Goal: Download file/media

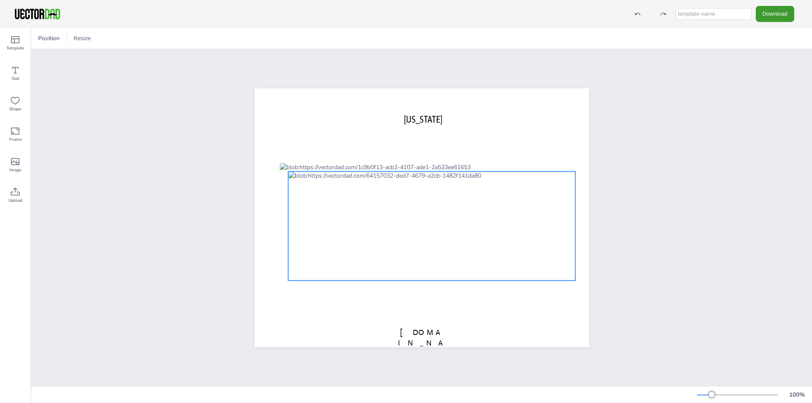
drag, startPoint x: 487, startPoint y: 230, endPoint x: 487, endPoint y: 225, distance: 5.1
click at [487, 229] on div at bounding box center [432, 226] width 288 height 110
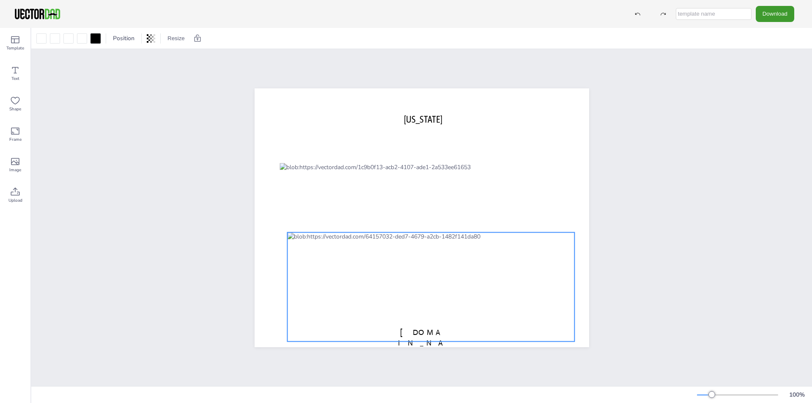
drag, startPoint x: 489, startPoint y: 209, endPoint x: 489, endPoint y: 270, distance: 61.3
click at [489, 270] on div at bounding box center [431, 287] width 288 height 110
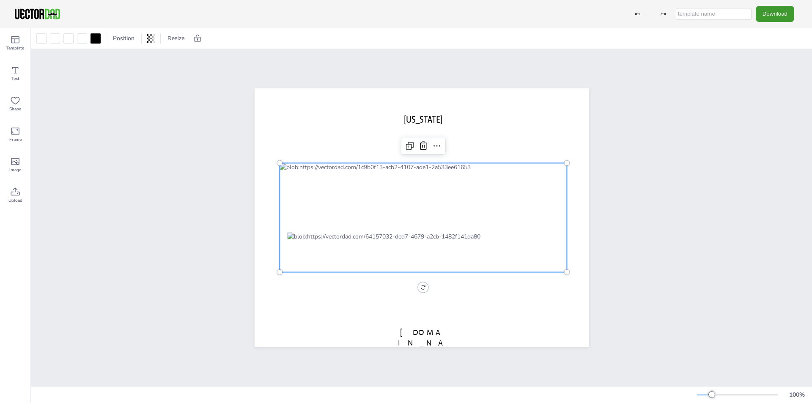
click at [492, 187] on div at bounding box center [424, 218] width 288 height 110
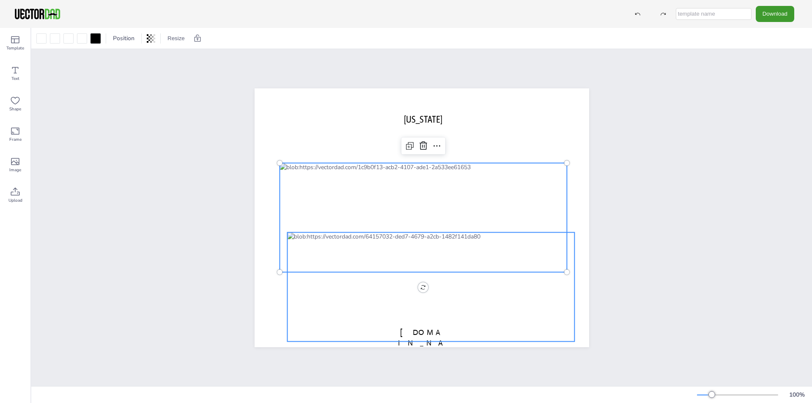
click at [492, 282] on div at bounding box center [431, 287] width 288 height 110
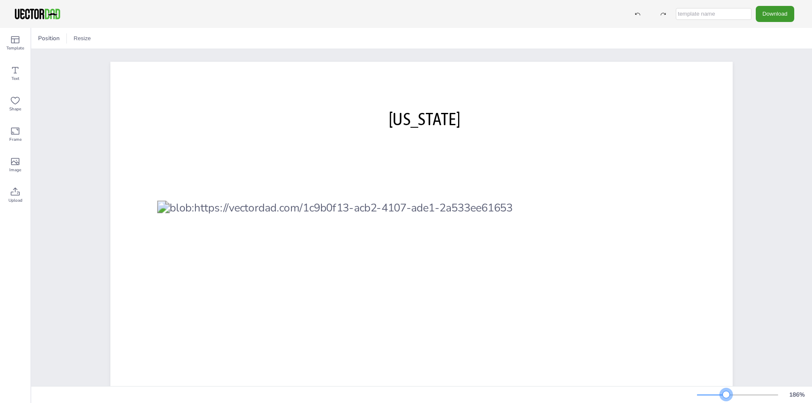
drag, startPoint x: 717, startPoint y: 396, endPoint x: 726, endPoint y: 392, distance: 9.5
click at [726, 392] on div at bounding box center [737, 395] width 81 height 7
click at [777, 19] on button "Download" at bounding box center [775, 14] width 38 height 16
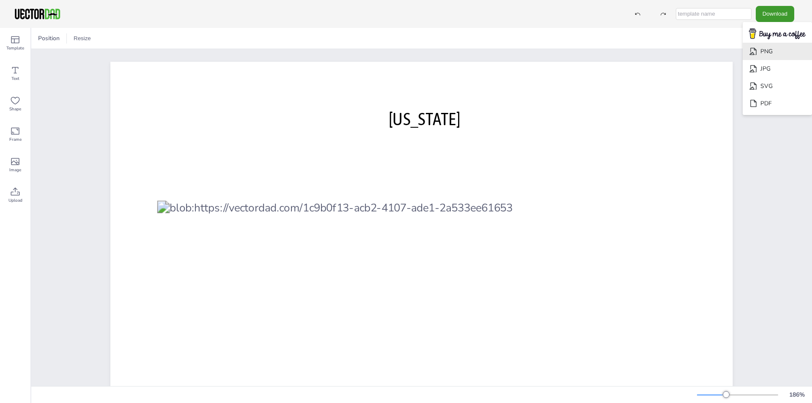
click at [775, 55] on li "PNG" at bounding box center [777, 51] width 69 height 17
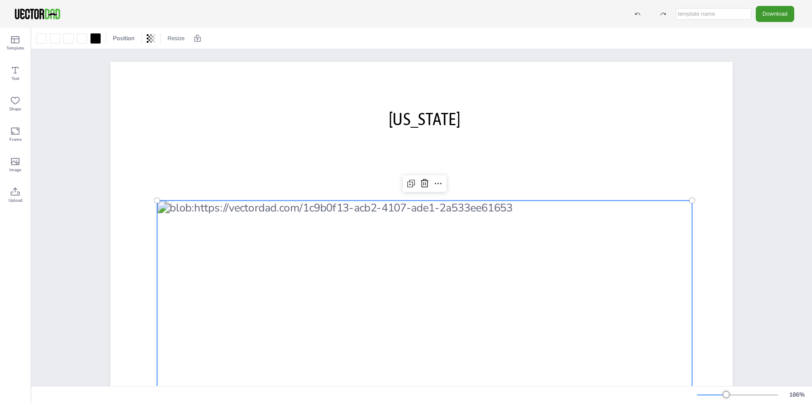
click at [466, 229] on div at bounding box center [424, 303] width 535 height 204
click at [455, 217] on div at bounding box center [424, 303] width 535 height 204
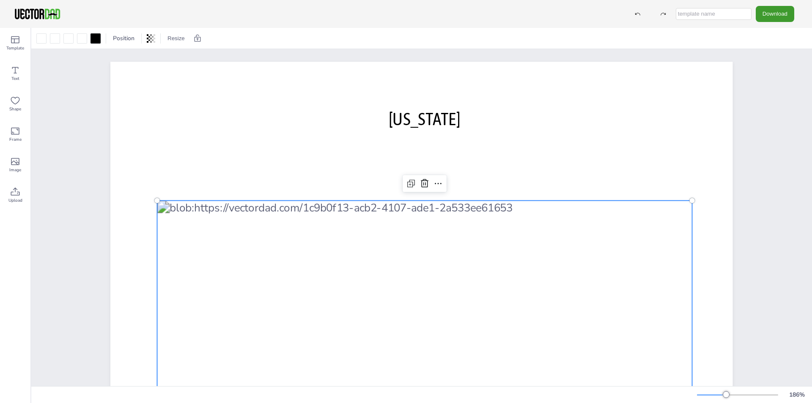
click at [455, 217] on div at bounding box center [424, 303] width 535 height 204
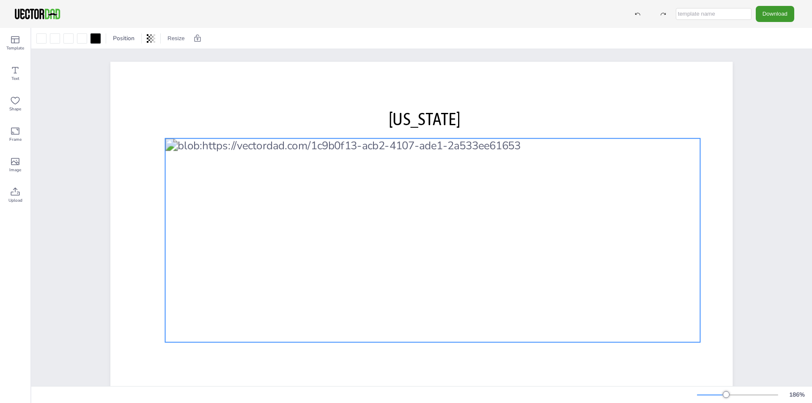
drag, startPoint x: 654, startPoint y: 255, endPoint x: 653, endPoint y: 227, distance: 28.3
click at [653, 227] on div at bounding box center [432, 240] width 535 height 204
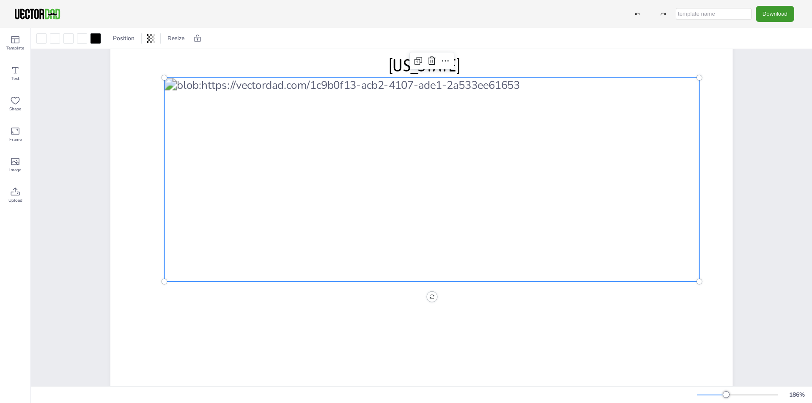
scroll to position [85, 0]
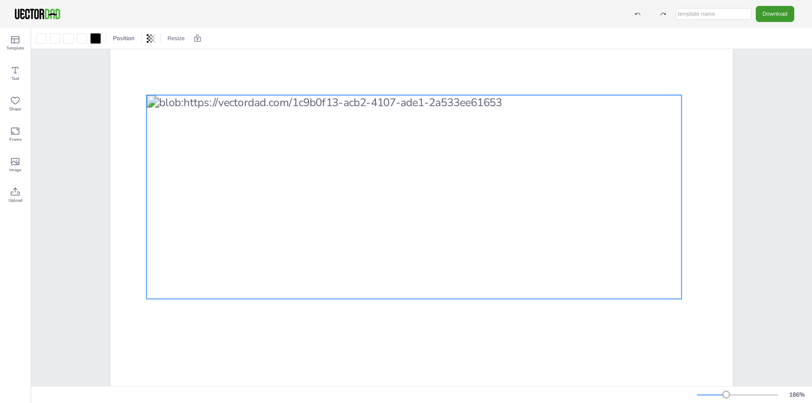
drag, startPoint x: 558, startPoint y: 214, endPoint x: 547, endPoint y: 261, distance: 48.0
click at [547, 261] on div at bounding box center [414, 197] width 535 height 204
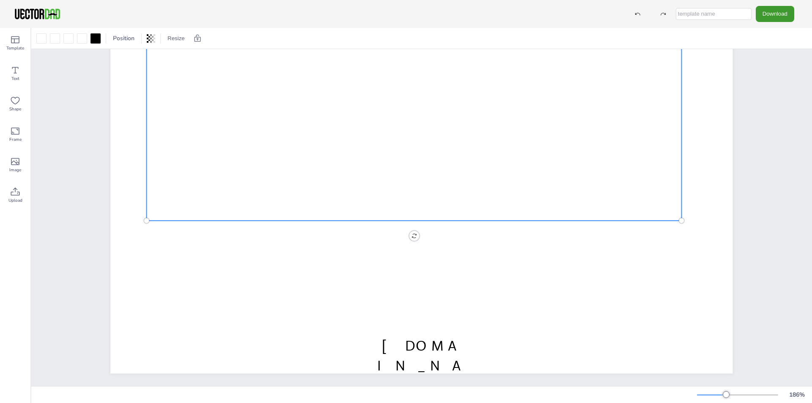
scroll to position [176, 0]
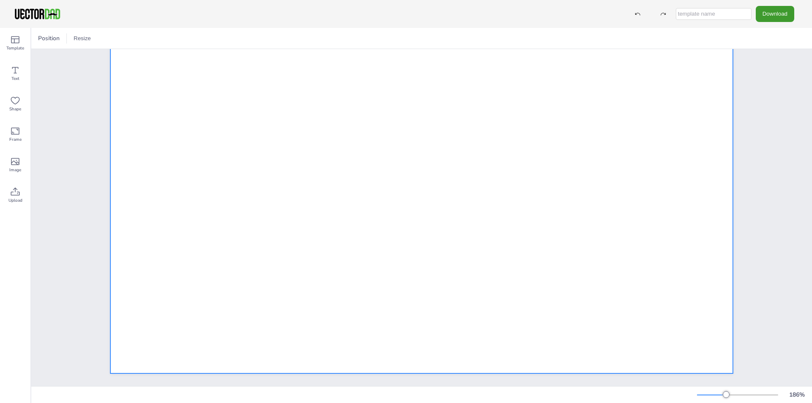
drag, startPoint x: 516, startPoint y: 312, endPoint x: 503, endPoint y: 288, distance: 27.1
click at [517, 311] on div at bounding box center [421, 132] width 622 height 481
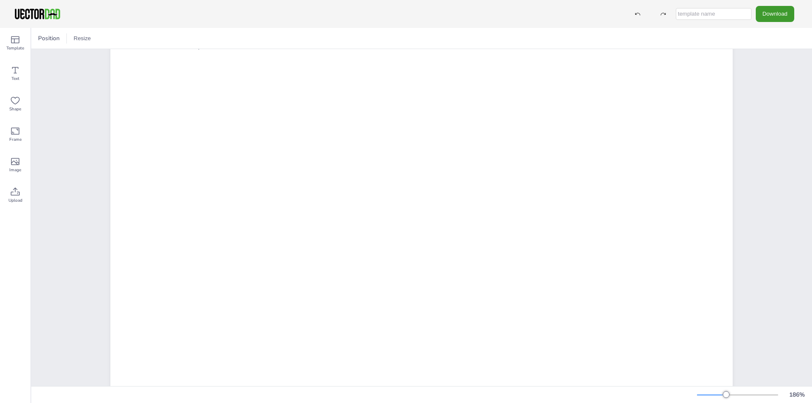
scroll to position [49, 0]
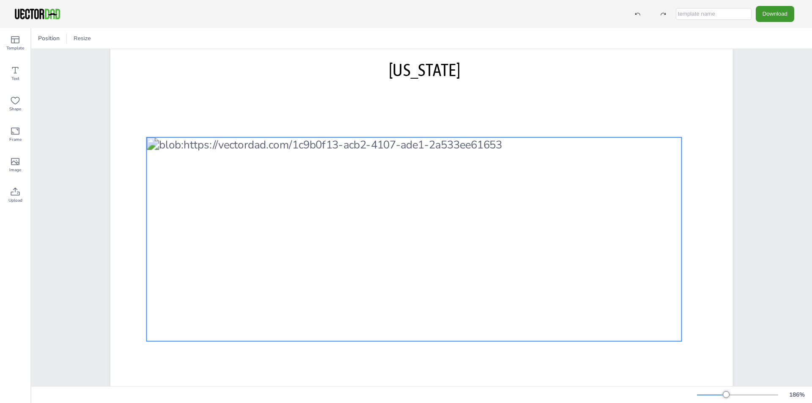
click at [506, 237] on div at bounding box center [414, 239] width 535 height 204
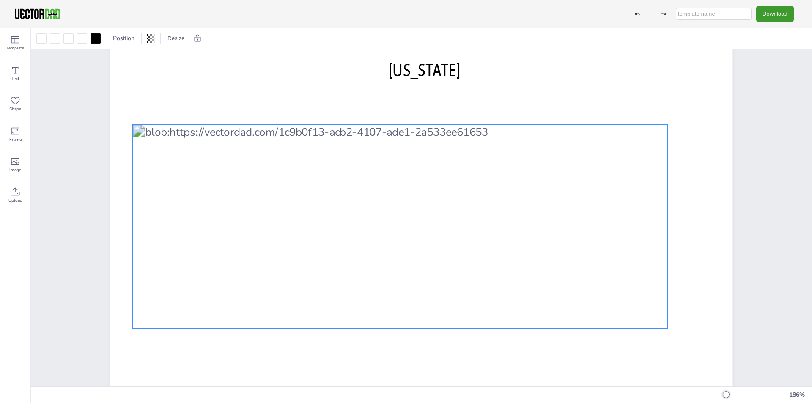
drag, startPoint x: 509, startPoint y: 230, endPoint x: 495, endPoint y: 217, distance: 18.9
click at [495, 217] on div at bounding box center [400, 227] width 535 height 204
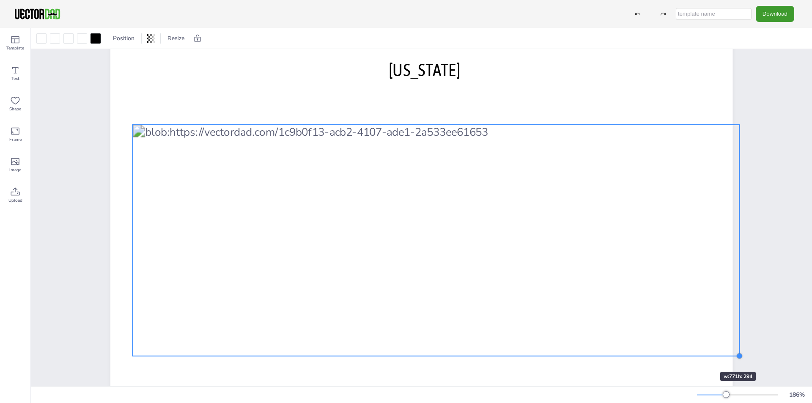
drag, startPoint x: 665, startPoint y: 329, endPoint x: 695, endPoint y: 357, distance: 40.4
click at [695, 357] on div "[US_STATE]" at bounding box center [421, 253] width 622 height 481
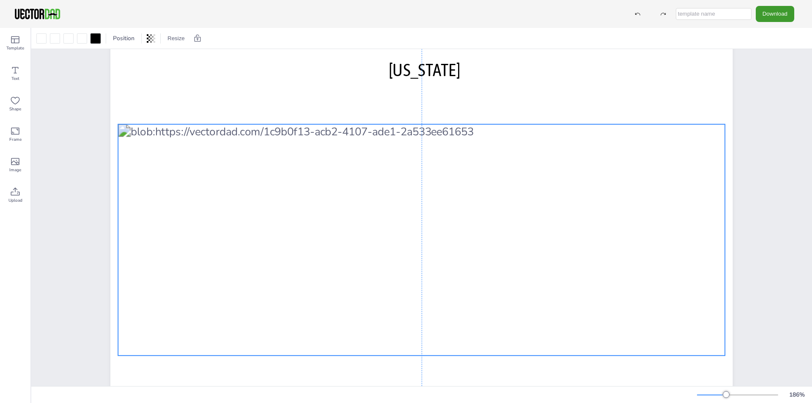
drag, startPoint x: 664, startPoint y: 321, endPoint x: 649, endPoint y: 321, distance: 14.8
click at [649, 321] on div at bounding box center [421, 239] width 607 height 231
click at [759, 288] on div "[US_STATE]" at bounding box center [421, 253] width 695 height 507
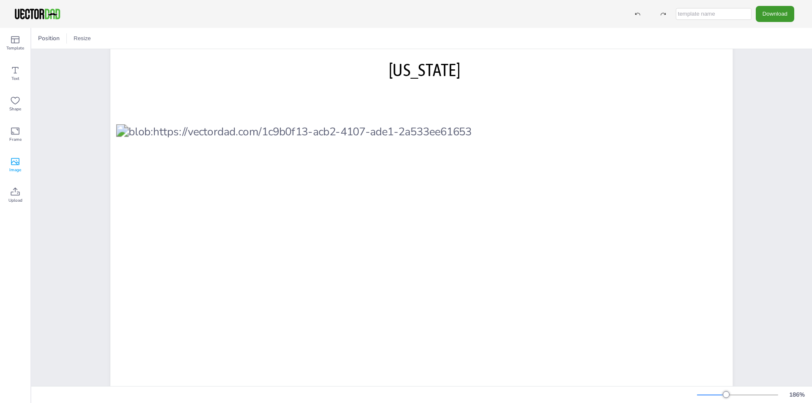
click at [19, 165] on icon at bounding box center [15, 161] width 8 height 7
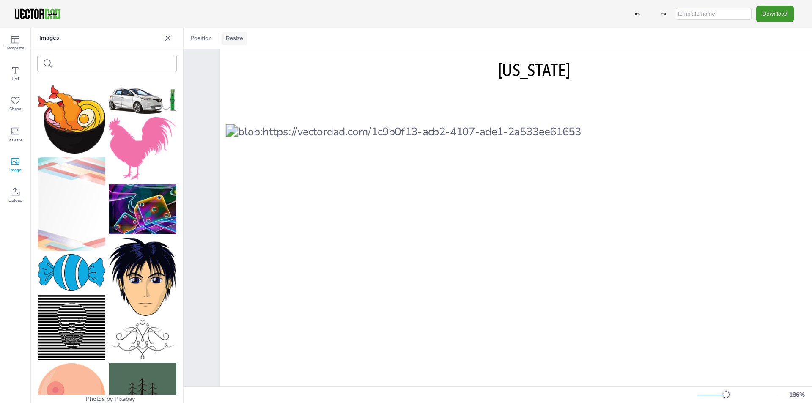
click at [236, 36] on button "Resize" at bounding box center [235, 39] width 24 height 14
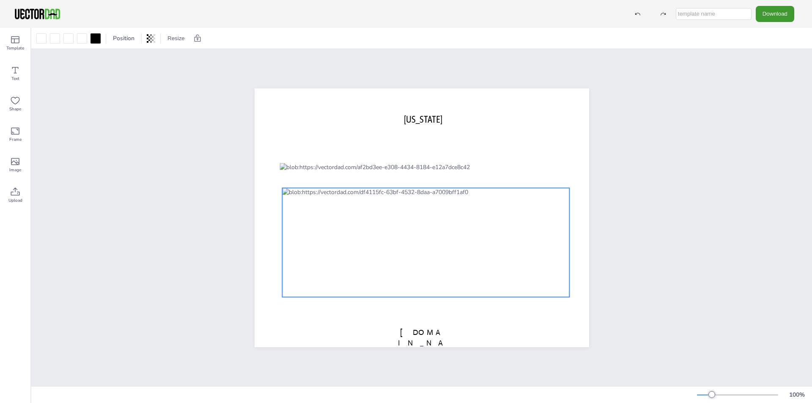
drag, startPoint x: 471, startPoint y: 202, endPoint x: 465, endPoint y: 214, distance: 13.1
click at [465, 214] on div at bounding box center [426, 243] width 288 height 110
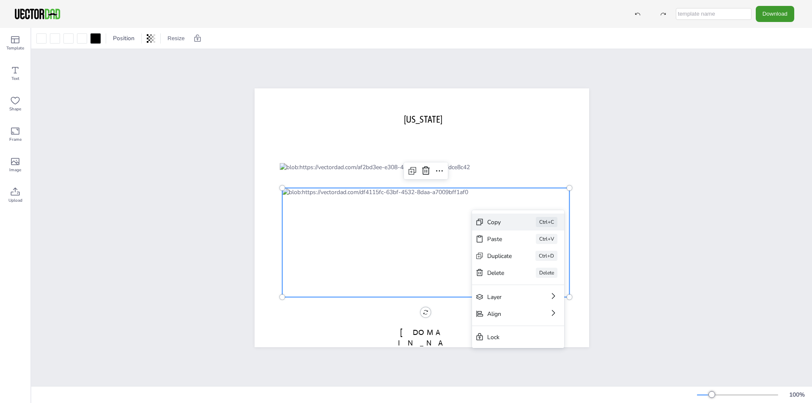
click at [506, 225] on div "Copy" at bounding box center [499, 222] width 25 height 8
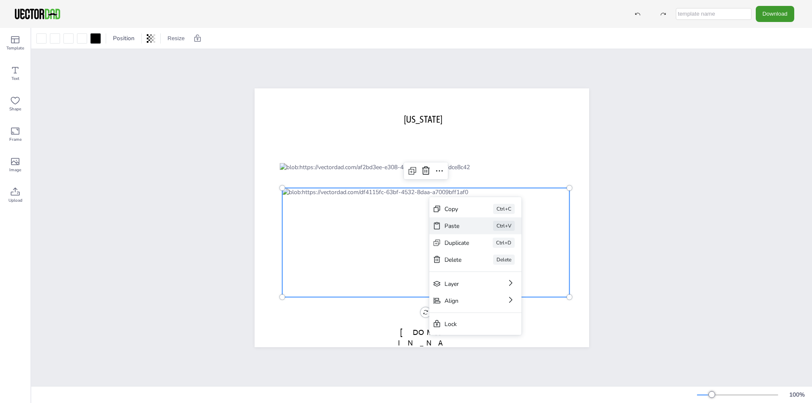
click at [452, 230] on div "Paste Ctrl+V" at bounding box center [475, 225] width 92 height 17
click at [451, 213] on div "Copy" at bounding box center [457, 209] width 25 height 8
click at [463, 216] on div "Copy Ctrl+C" at bounding box center [484, 221] width 92 height 17
